Goal: Task Accomplishment & Management: Manage account settings

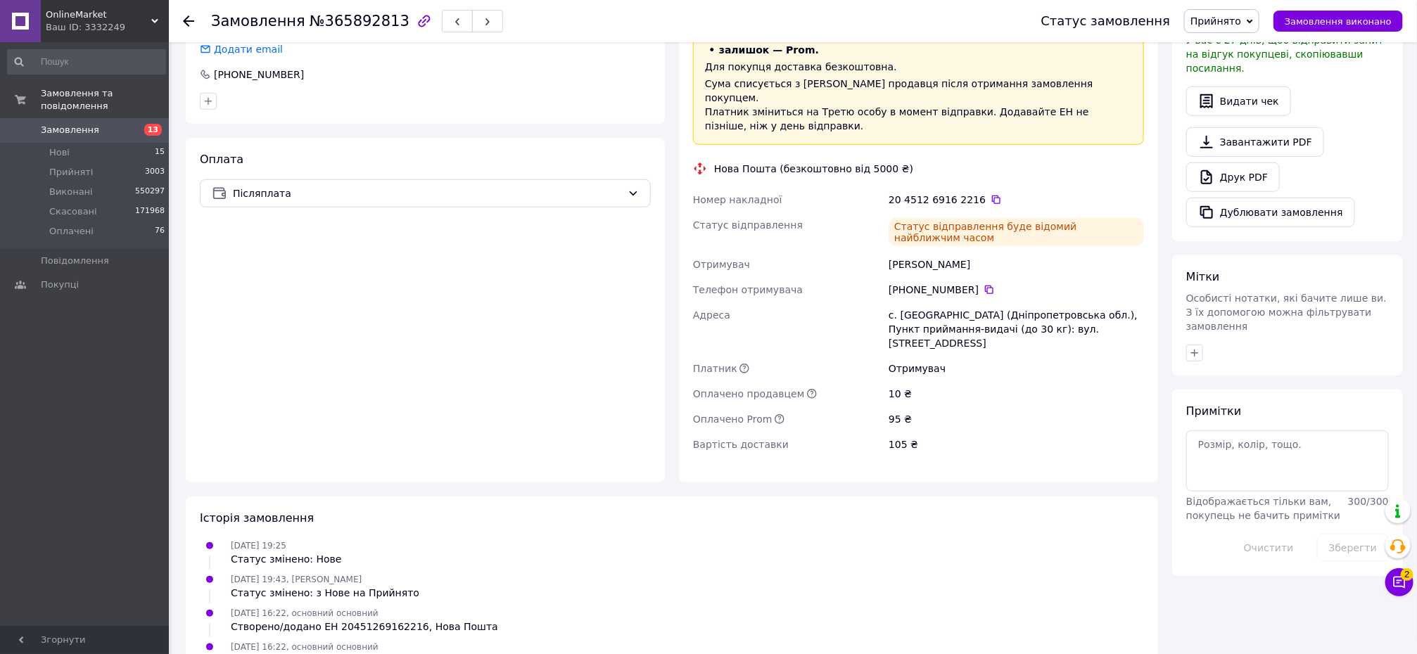
scroll to position [433, 0]
click at [154, 21] on use at bounding box center [154, 21] width 7 height 4
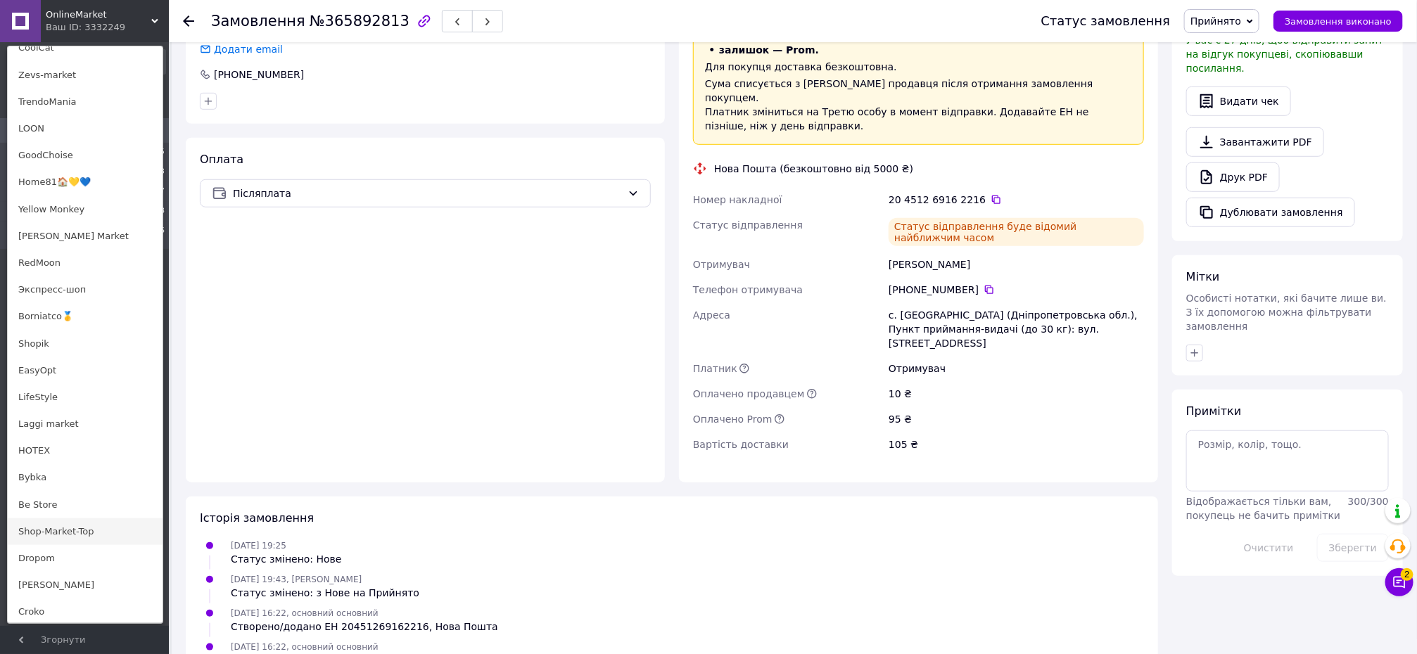
scroll to position [834, 0]
click at [47, 205] on link "RedMoon" at bounding box center [85, 206] width 155 height 27
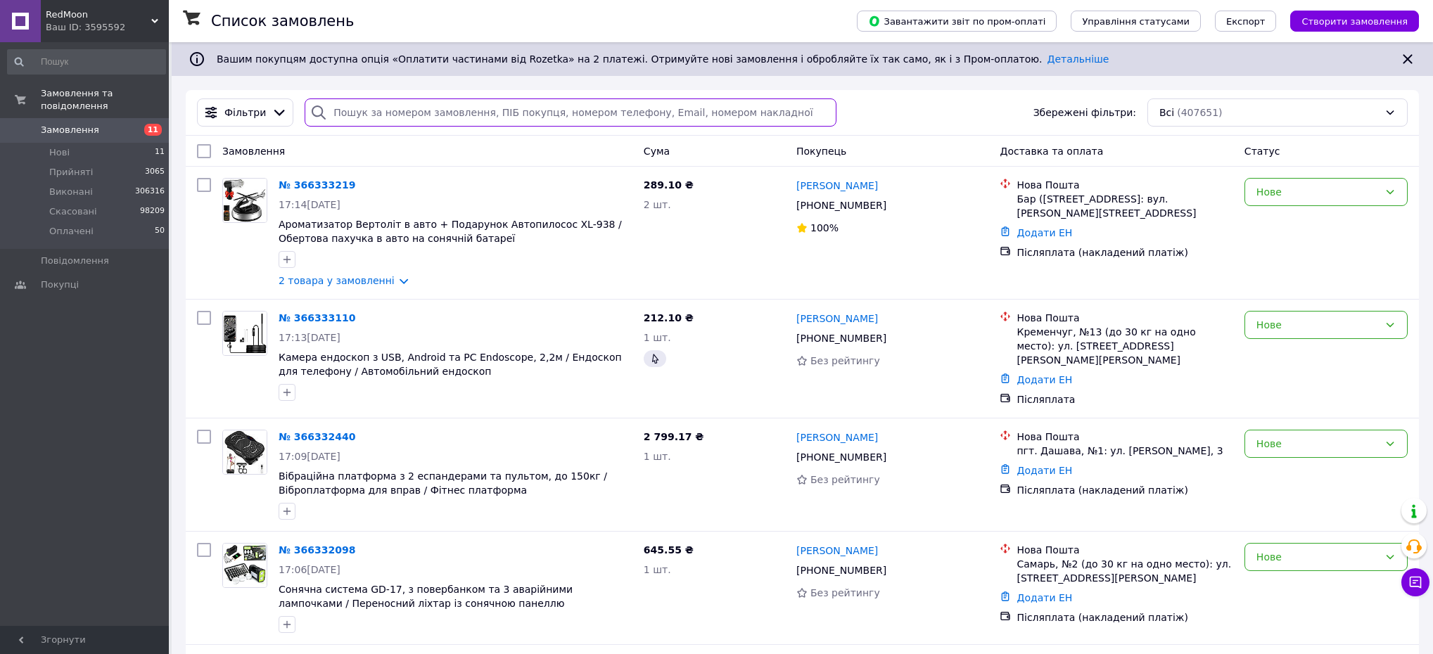
click at [439, 102] on input "search" at bounding box center [571, 112] width 532 height 28
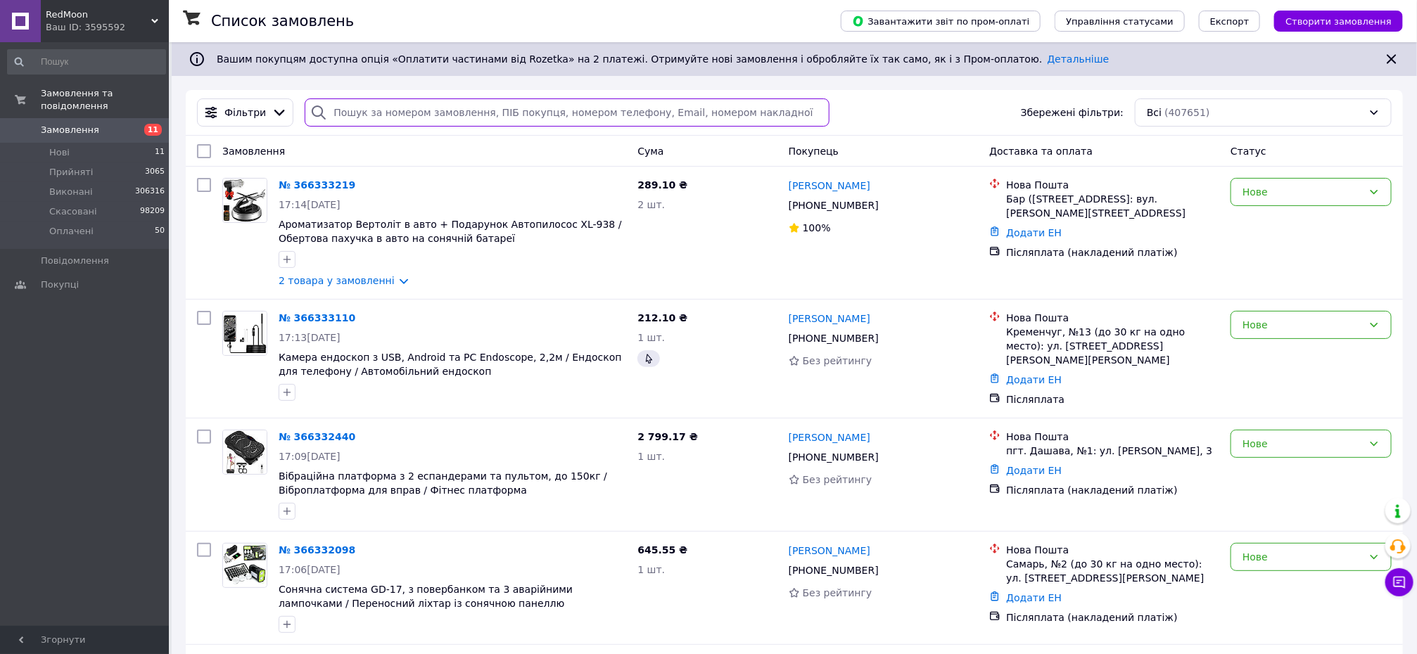
paste input "365893318"
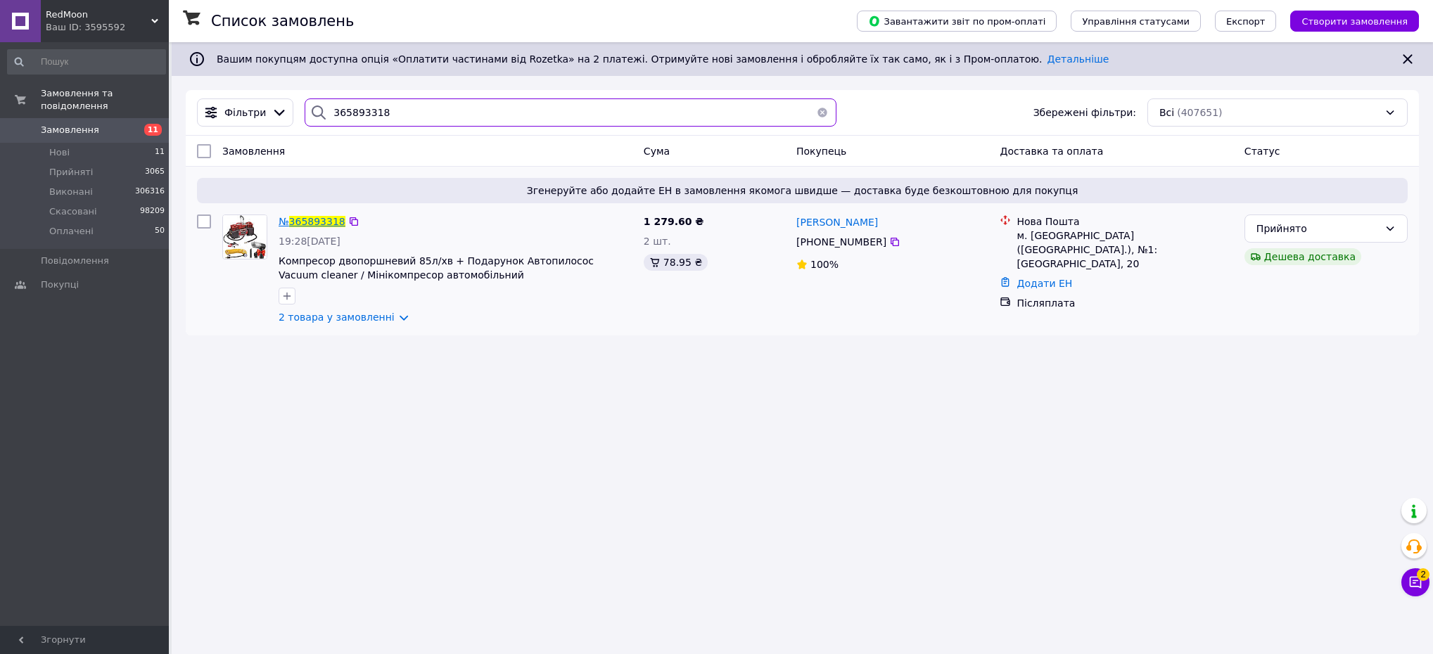
type input "365893318"
click at [327, 222] on span "365893318" at bounding box center [317, 221] width 56 height 11
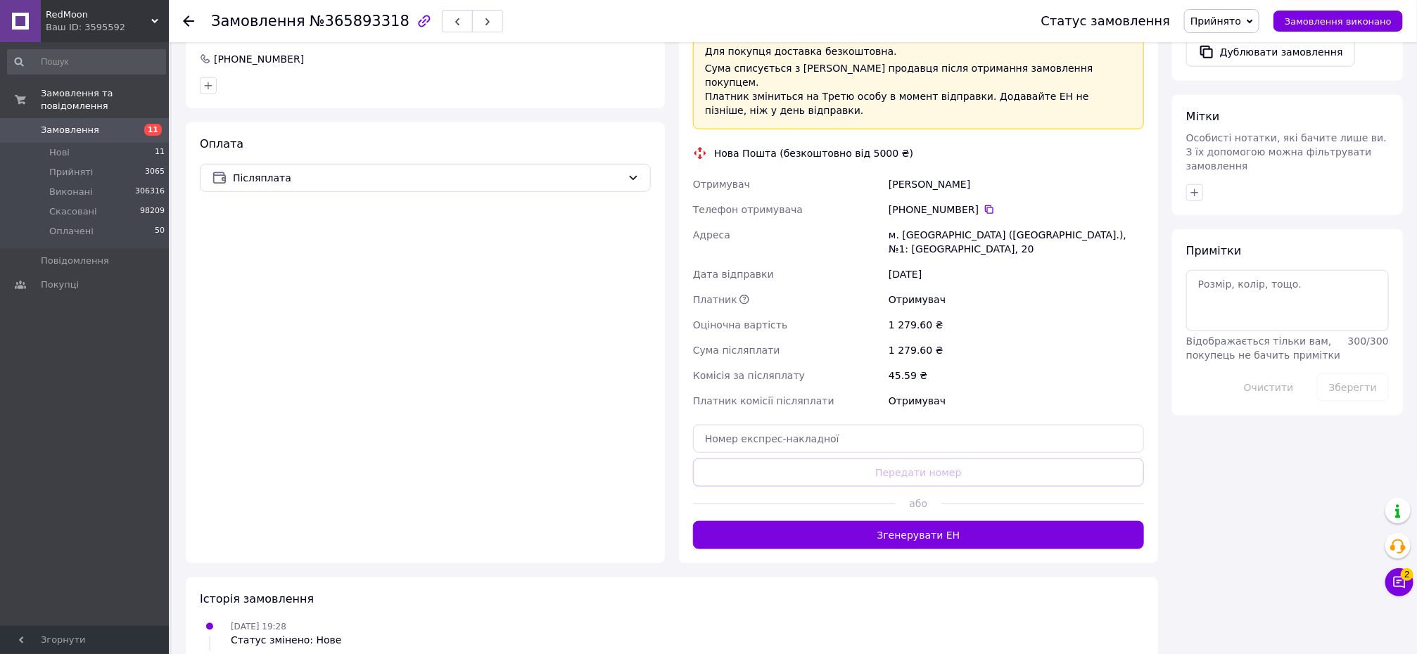
scroll to position [595, 0]
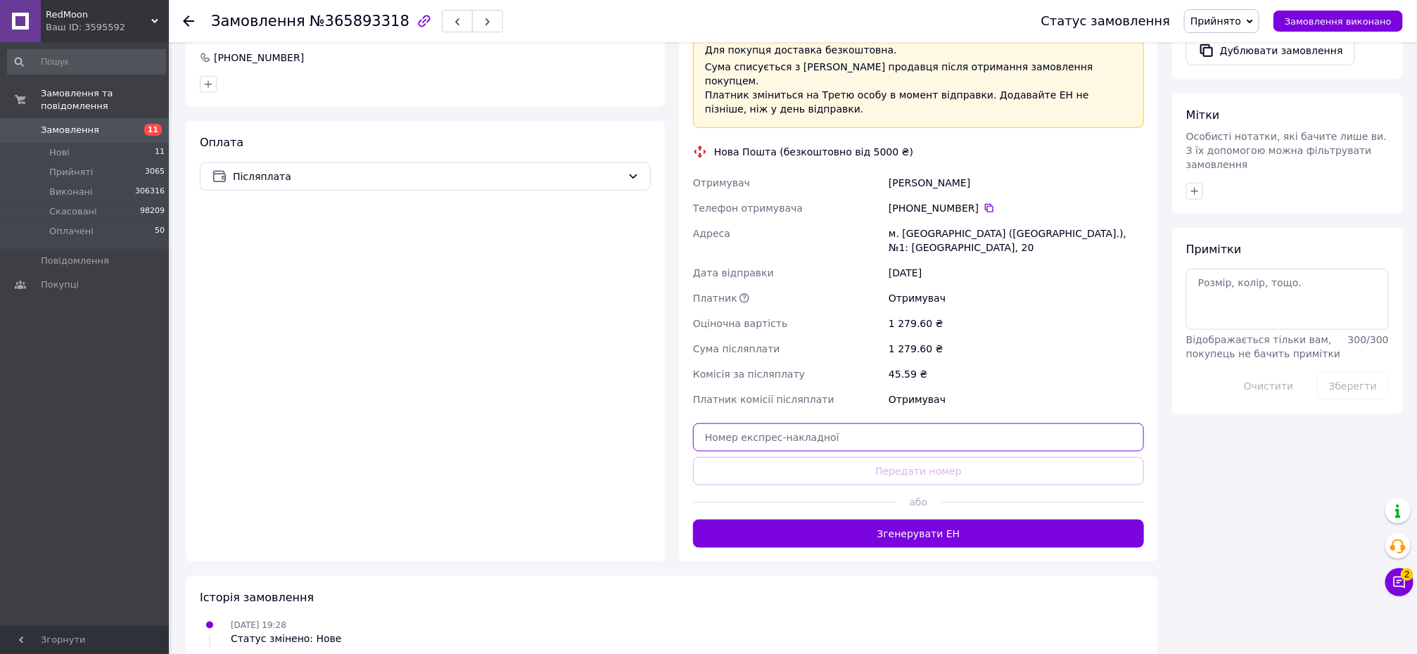
click at [820, 423] on input "text" at bounding box center [918, 437] width 451 height 28
paste input "20451269190119"
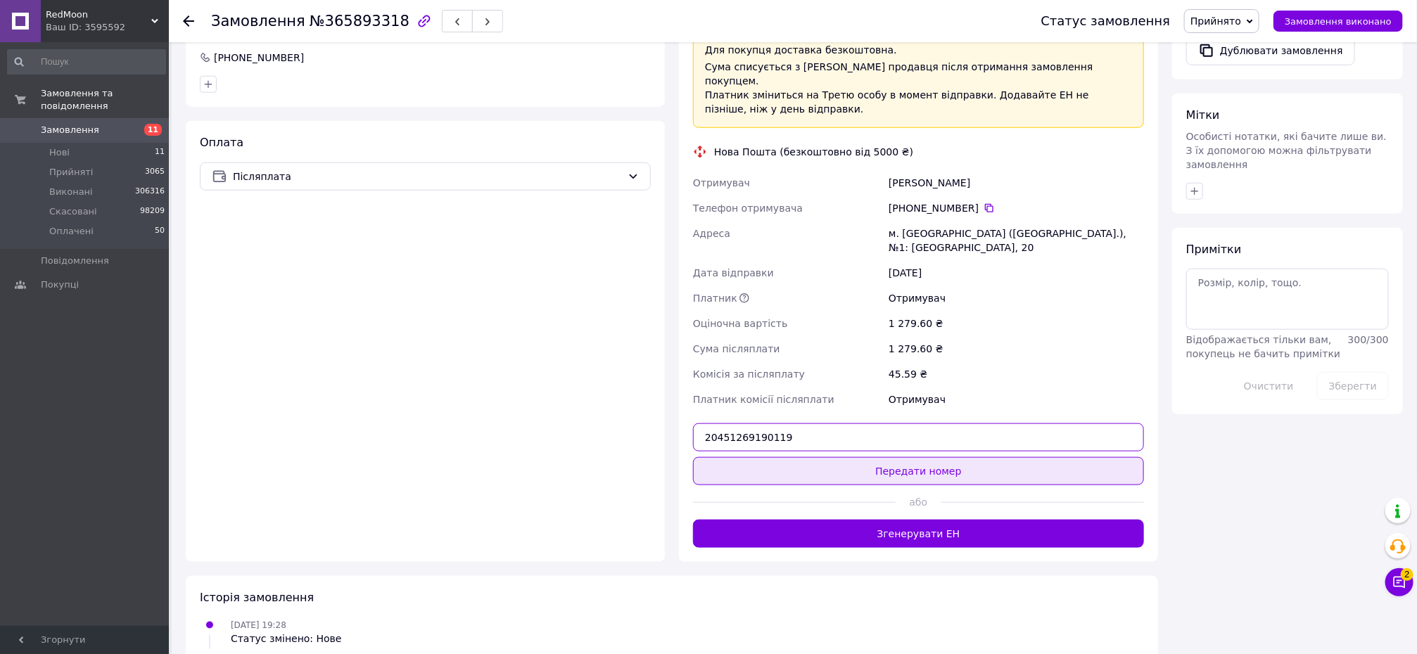
type input "20451269190119"
click at [841, 457] on button "Передати номер" at bounding box center [918, 471] width 451 height 28
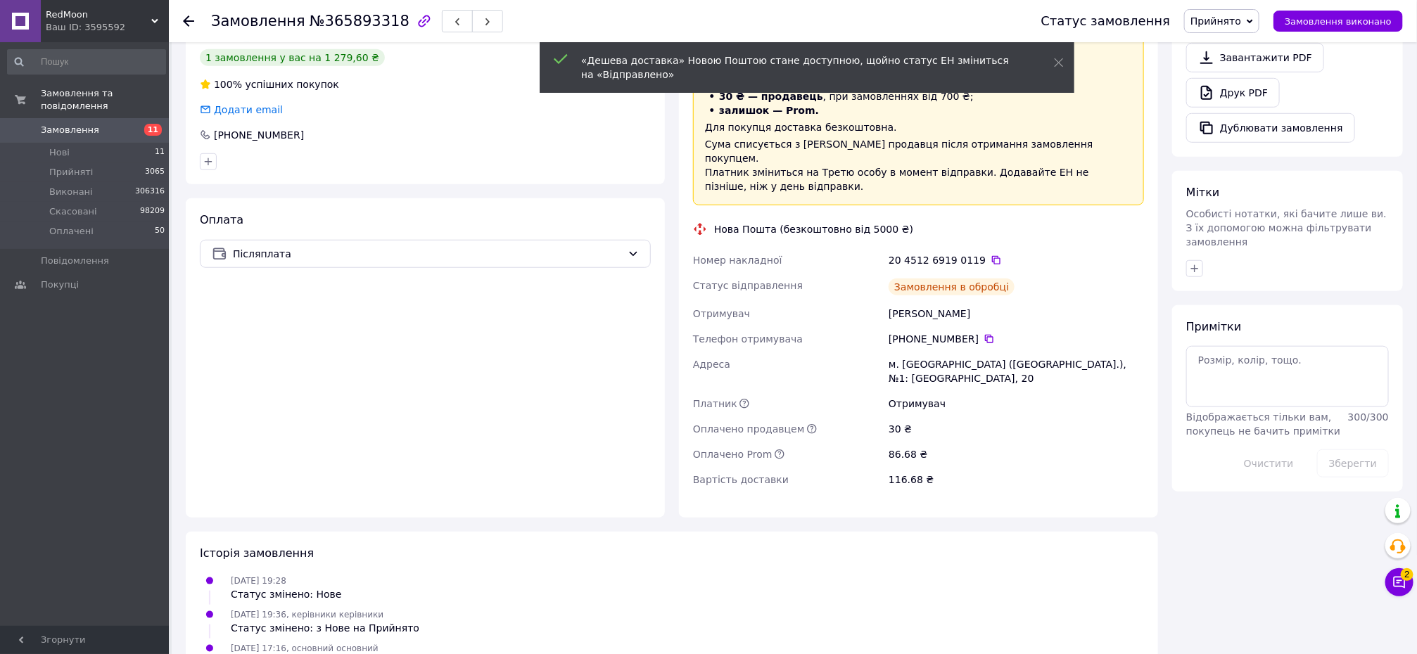
scroll to position [433, 0]
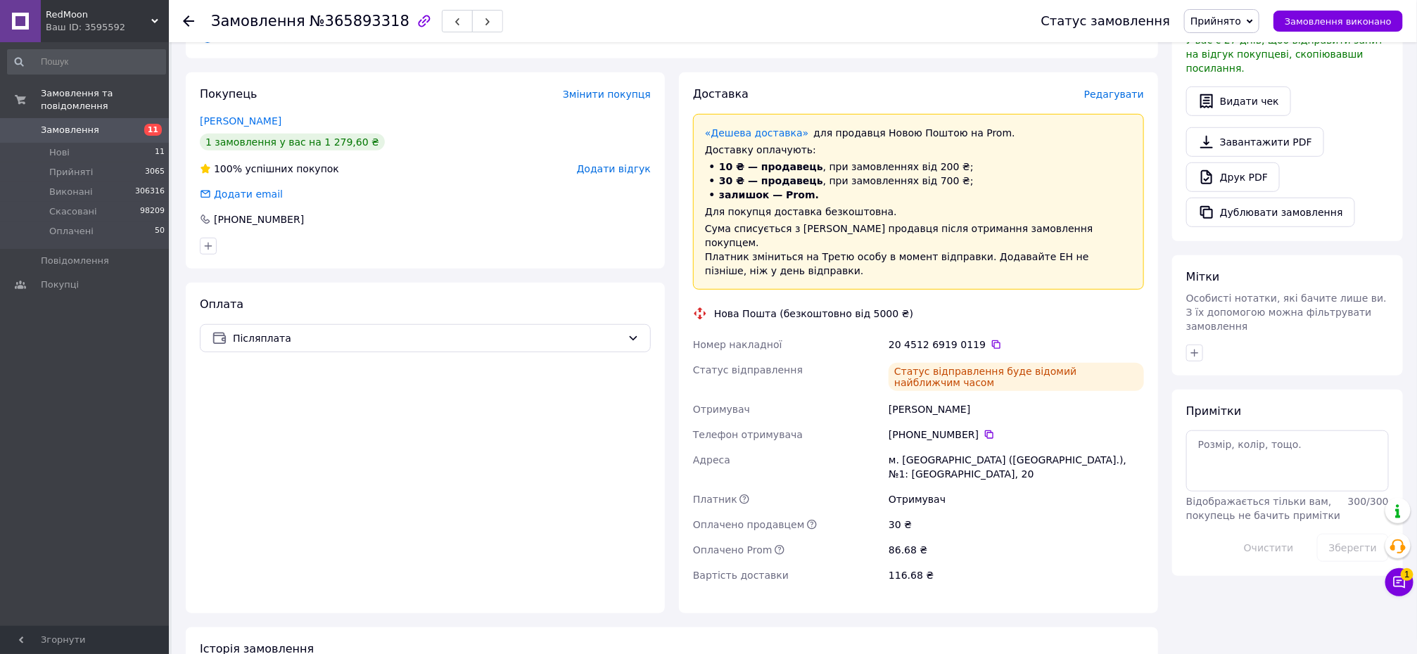
click at [154, 15] on div "RedMoon Ваш ID: 3595592" at bounding box center [105, 21] width 128 height 42
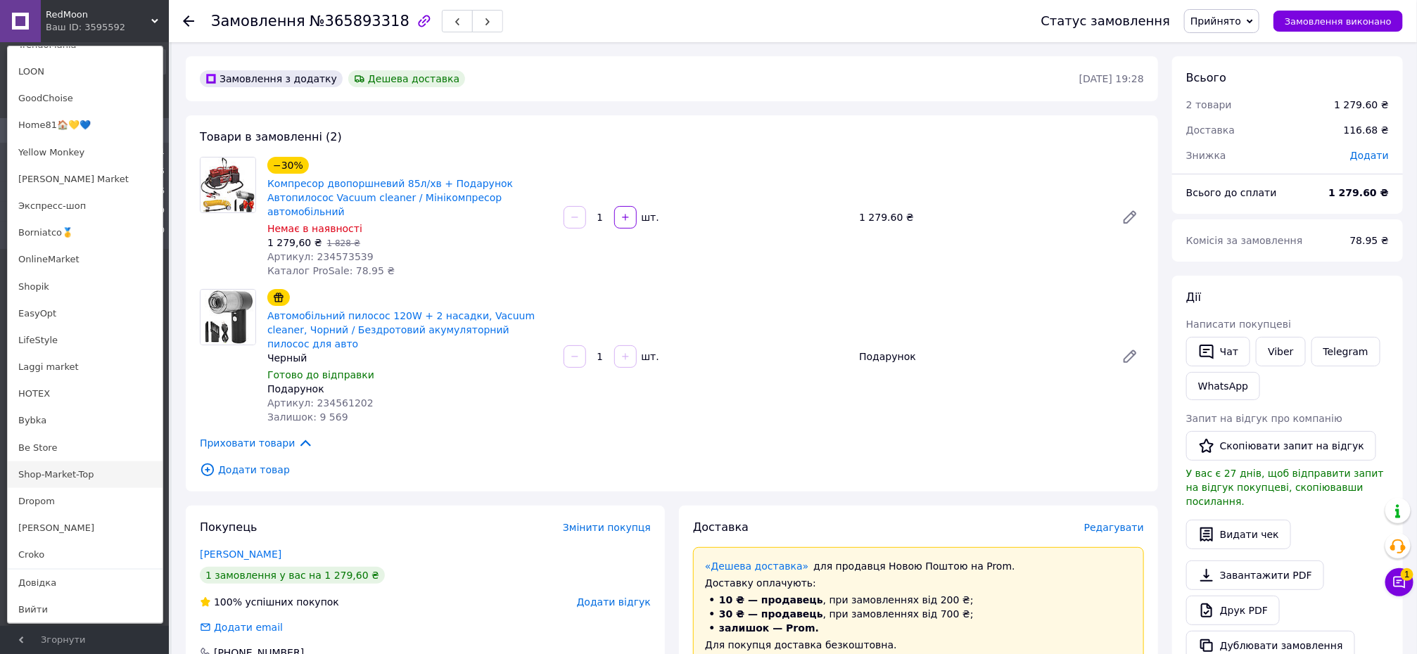
scroll to position [549, 0]
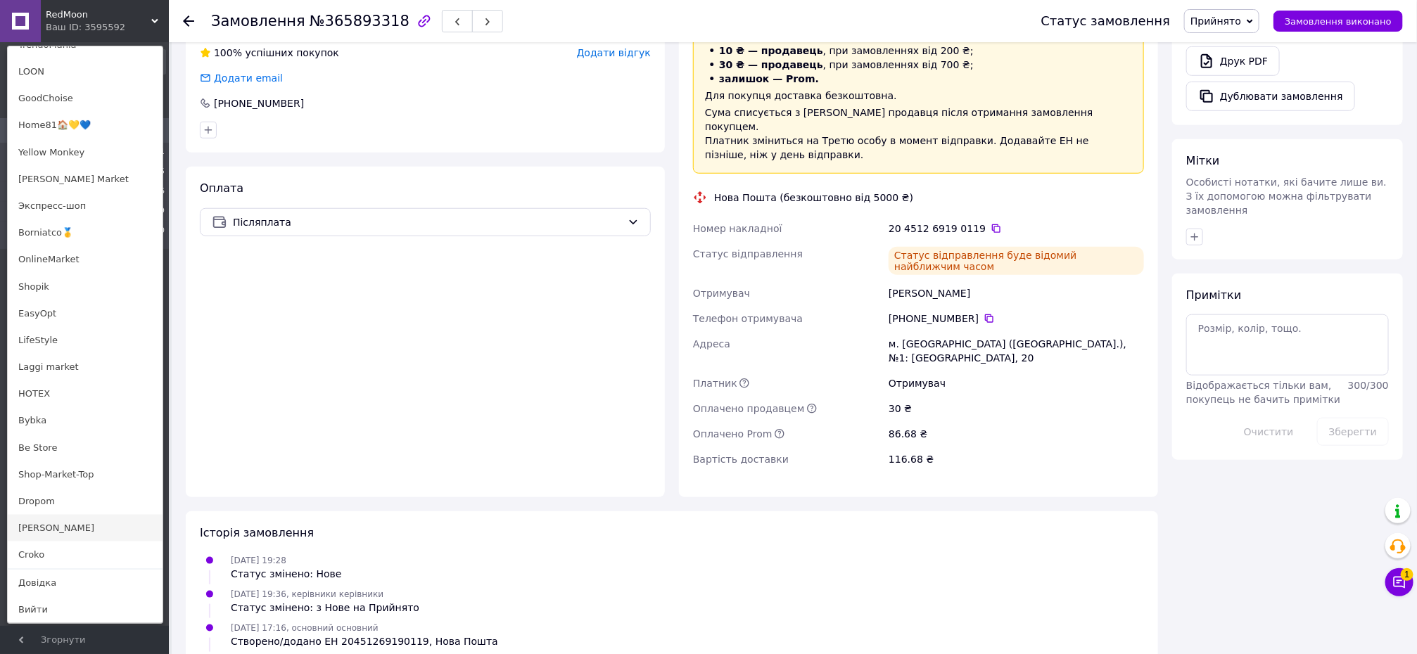
click at [39, 519] on link "[PERSON_NAME]" at bounding box center [85, 528] width 155 height 27
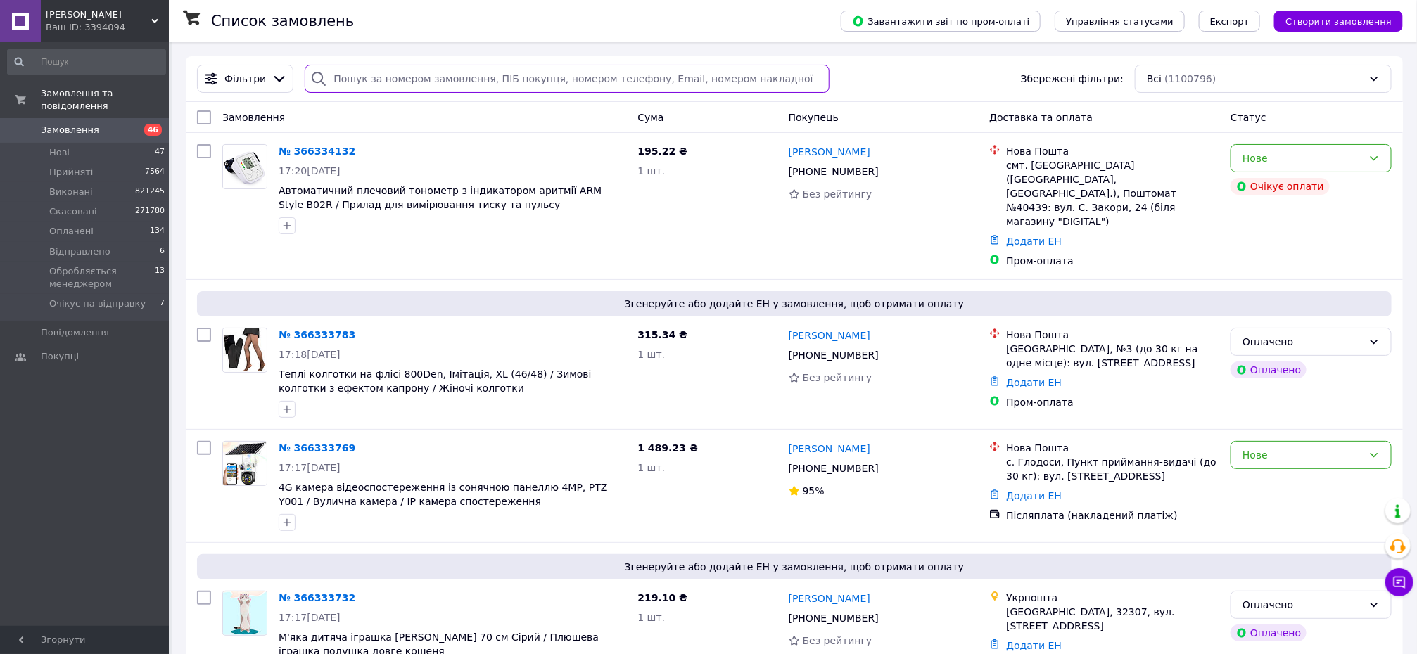
click at [338, 78] on input "search" at bounding box center [567, 79] width 525 height 28
paste input "366036533"
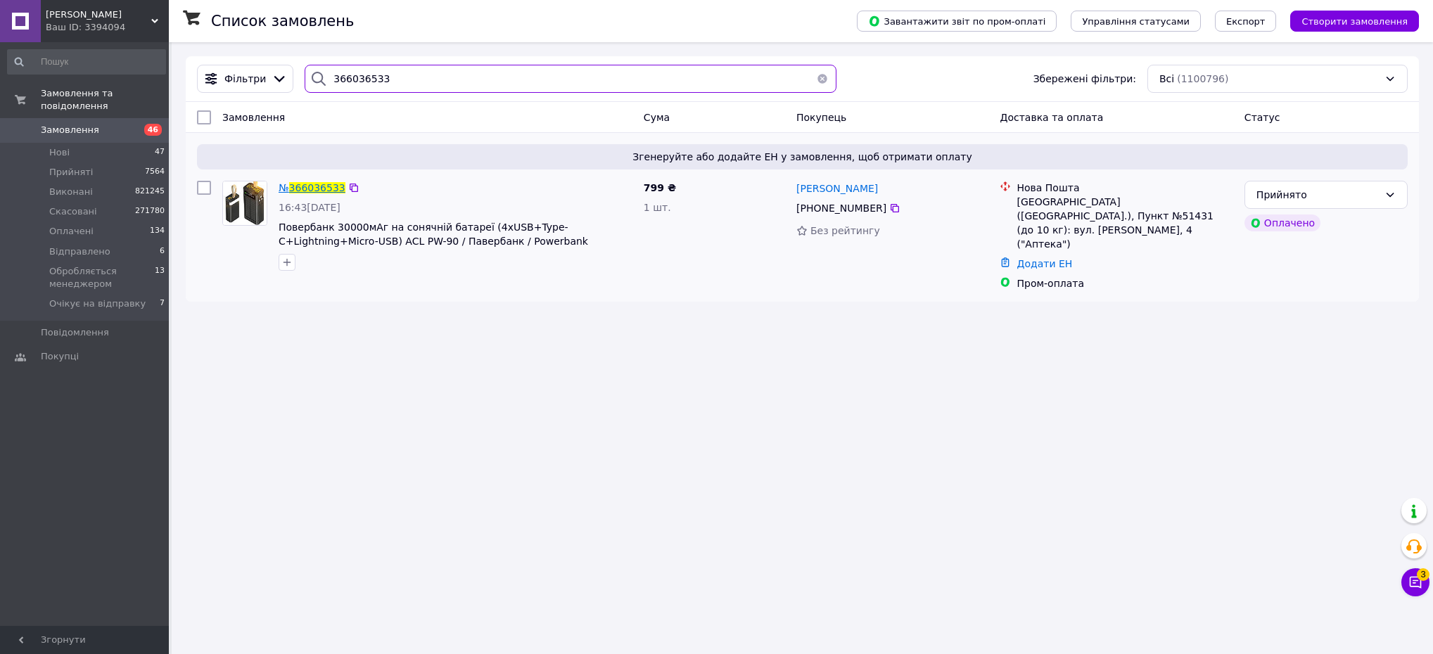
type input "366036533"
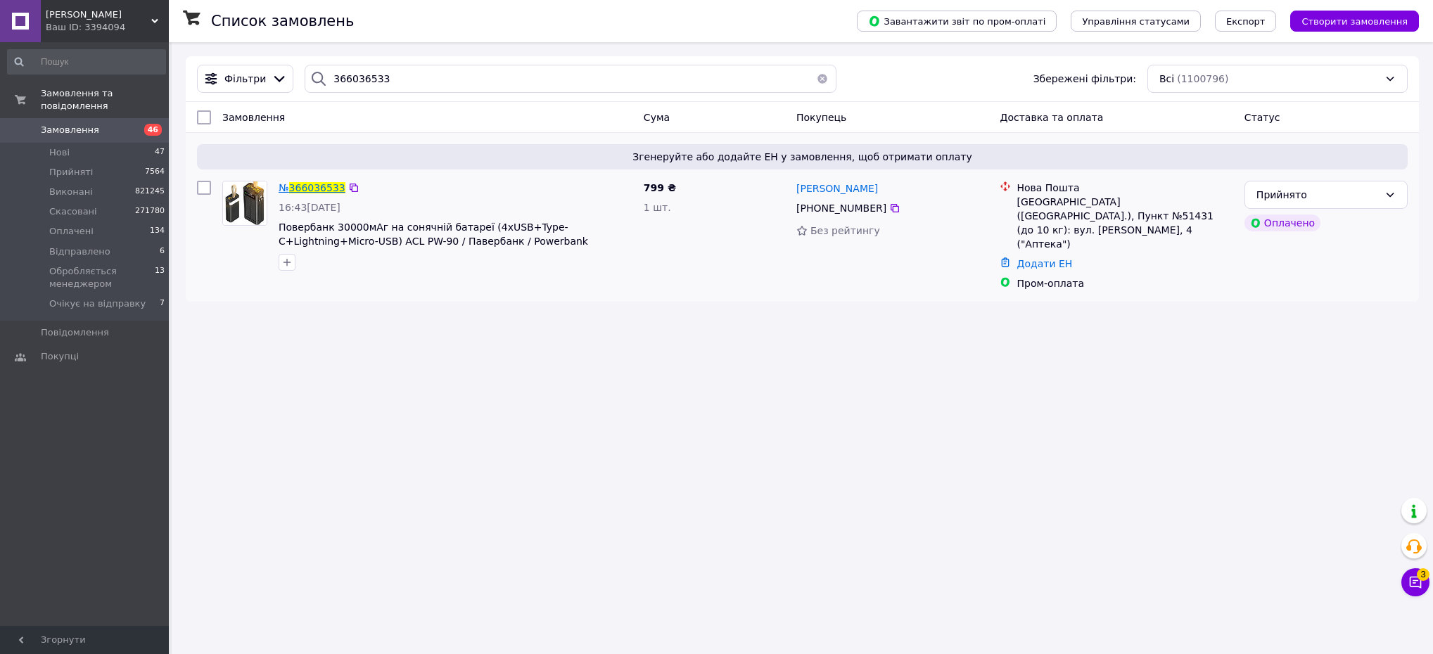
click at [319, 188] on span "366036533" at bounding box center [317, 187] width 56 height 11
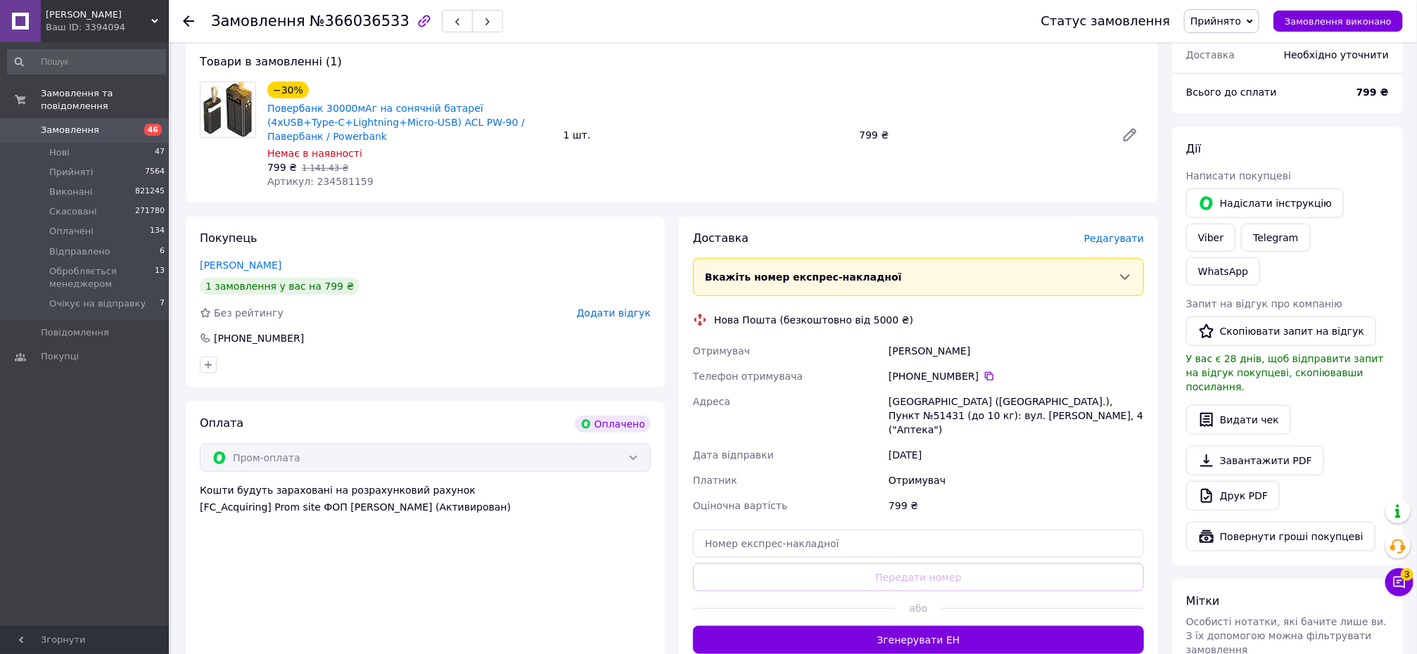
scroll to position [589, 0]
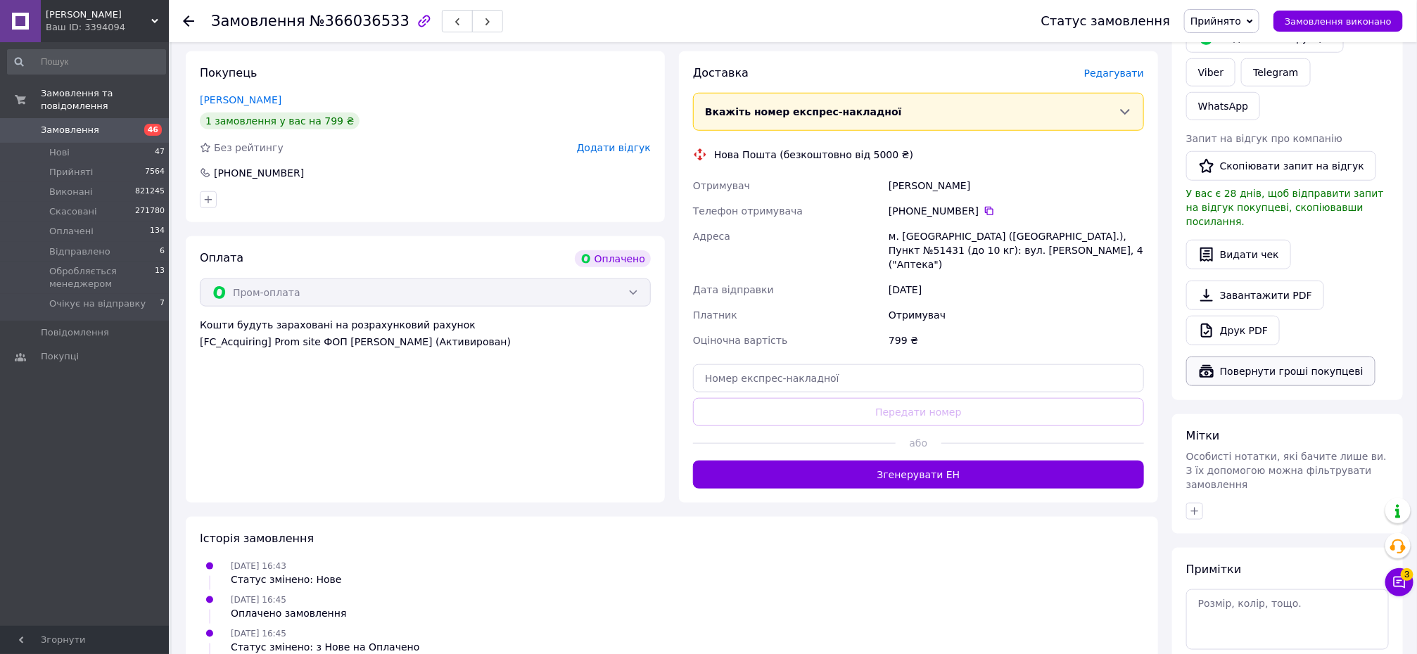
click at [1244, 357] on button "Повернути гроші покупцеві" at bounding box center [1280, 372] width 189 height 30
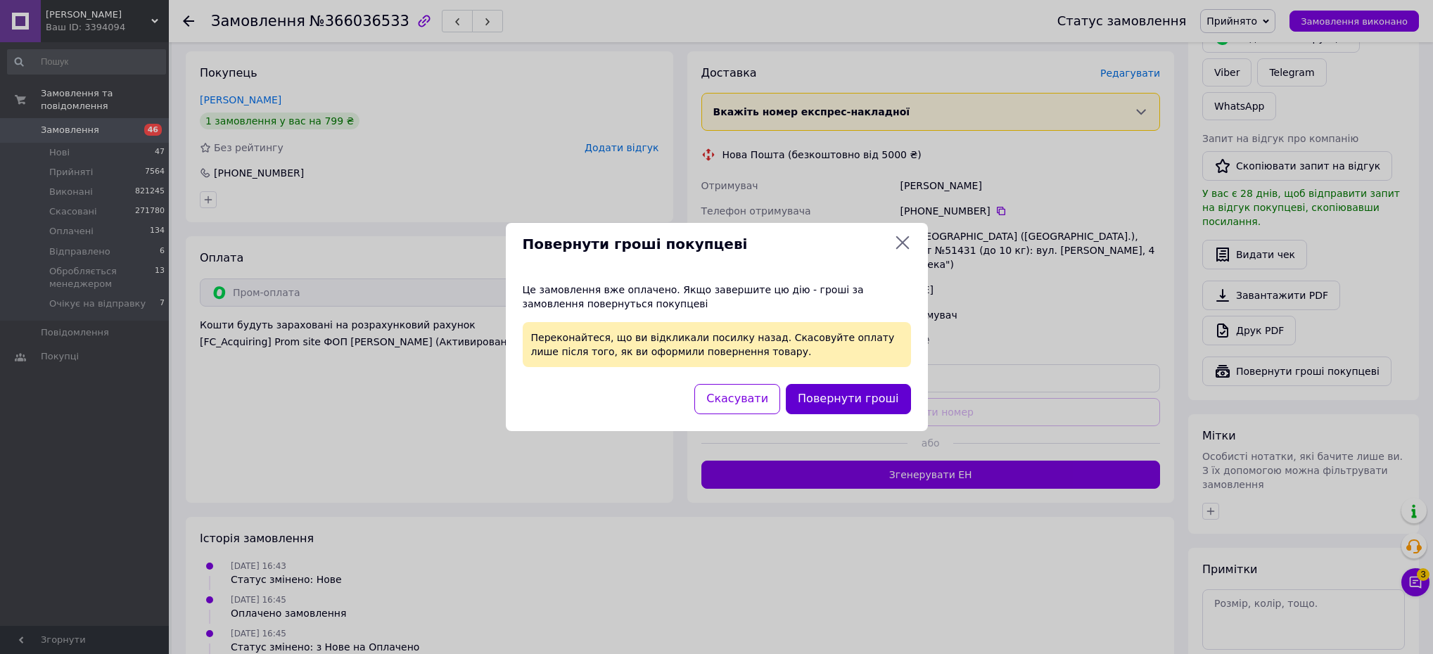
click at [851, 401] on button "Повернути гроші" at bounding box center [848, 399] width 125 height 30
